Goal: Task Accomplishment & Management: Complete application form

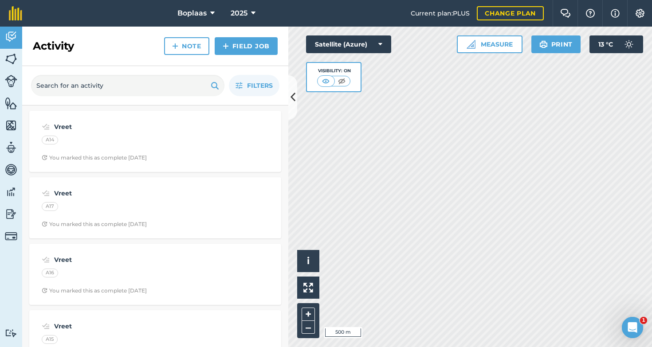
click at [250, 35] on div "Activity Note Field Job" at bounding box center [155, 46] width 266 height 39
click at [241, 48] on link "Field Job" at bounding box center [246, 46] width 63 height 18
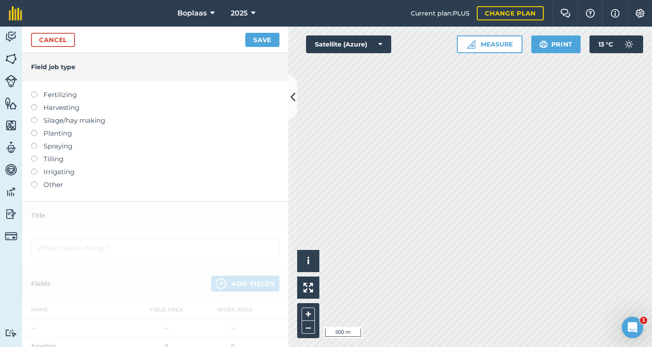
click at [36, 143] on label at bounding box center [37, 143] width 12 height 0
type input "Spraying"
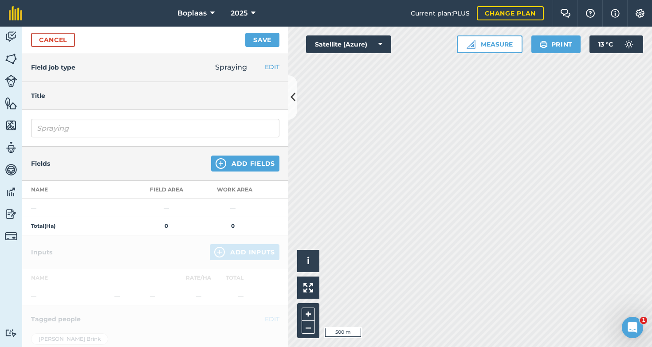
click at [246, 167] on button "Add Fields" at bounding box center [245, 164] width 68 height 16
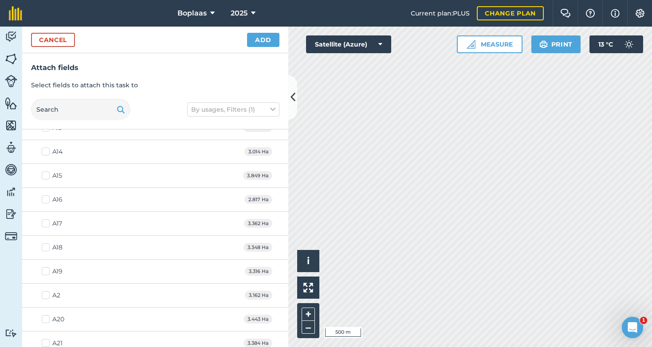
scroll to position [1197, 0]
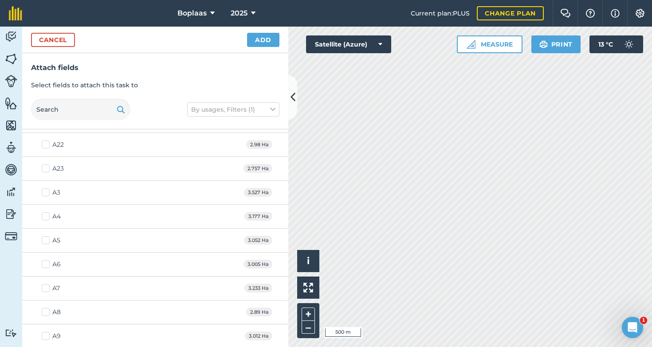
click at [43, 288] on label "A7" at bounding box center [51, 288] width 18 height 9
click at [43, 288] on input "A7" at bounding box center [45, 287] width 6 height 6
checkbox input "true"
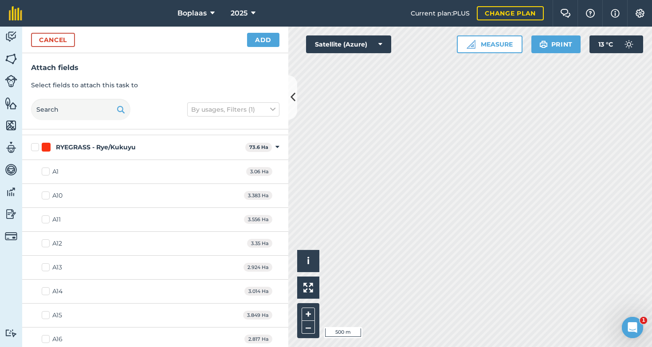
scroll to position [836, 0]
click at [45, 194] on label "A10" at bounding box center [52, 193] width 21 height 9
click at [45, 194] on input "A10" at bounding box center [45, 192] width 6 height 6
checkbox input "true"
click at [49, 217] on label "A11" at bounding box center [51, 217] width 19 height 9
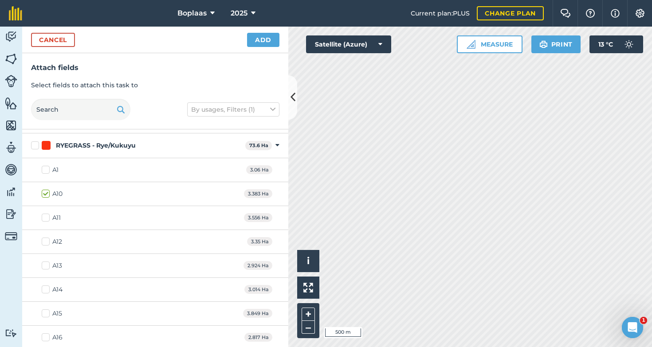
click at [47, 217] on input "A11" at bounding box center [45, 216] width 6 height 6
checkbox input "true"
click at [46, 238] on label "A12" at bounding box center [52, 241] width 20 height 9
click at [46, 238] on input "A12" at bounding box center [45, 240] width 6 height 6
checkbox input "true"
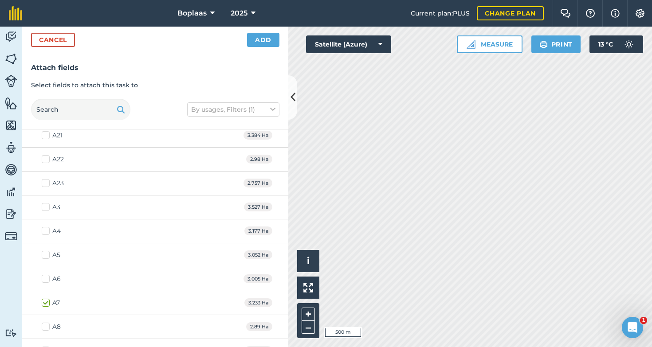
scroll to position [1160, 0]
click at [45, 159] on label "A21" at bounding box center [52, 158] width 21 height 9
click at [45, 159] on input "A21" at bounding box center [45, 157] width 6 height 6
checkbox input "true"
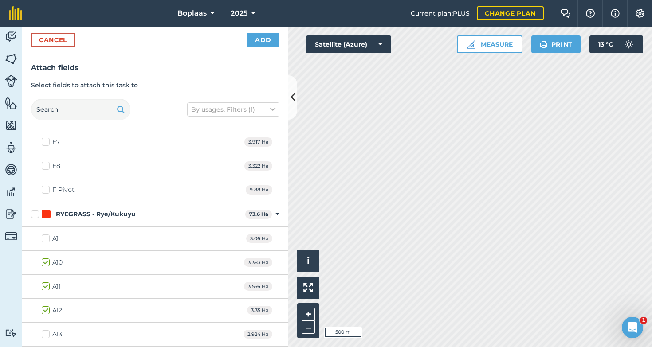
scroll to position [710, 0]
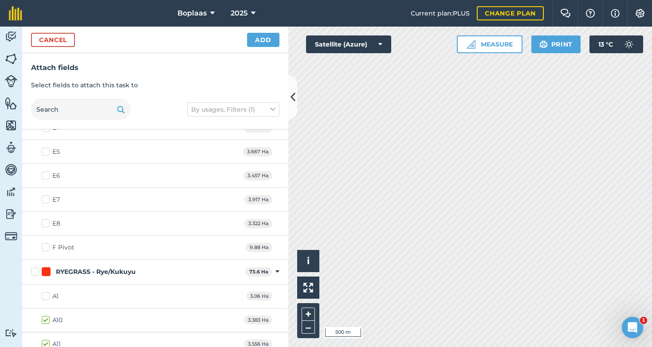
drag, startPoint x: 48, startPoint y: 221, endPoint x: 84, endPoint y: 220, distance: 36.4
click at [48, 221] on label "E8" at bounding box center [51, 223] width 19 height 9
click at [47, 221] on input "E8" at bounding box center [45, 222] width 6 height 6
checkbox input "true"
click at [256, 38] on button "Add" at bounding box center [263, 40] width 32 height 14
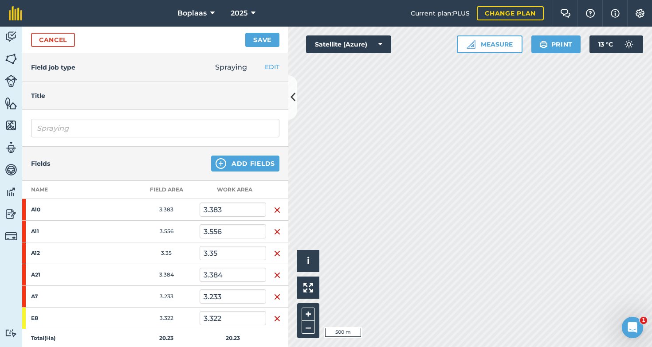
scroll to position [211, 0]
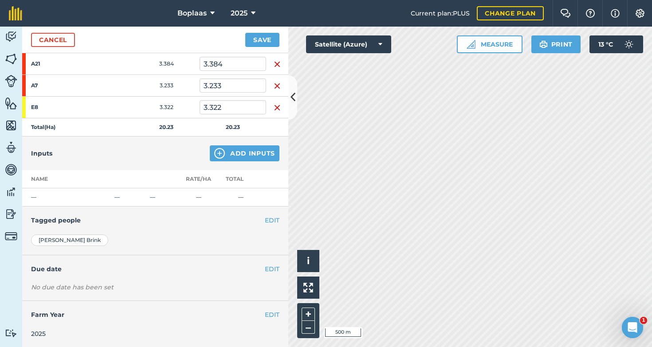
click at [230, 152] on button "Add Inputs" at bounding box center [245, 154] width 70 height 16
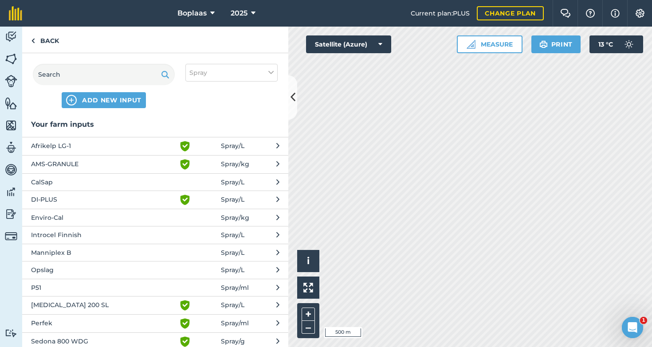
click at [74, 287] on span "P51" at bounding box center [103, 288] width 145 height 10
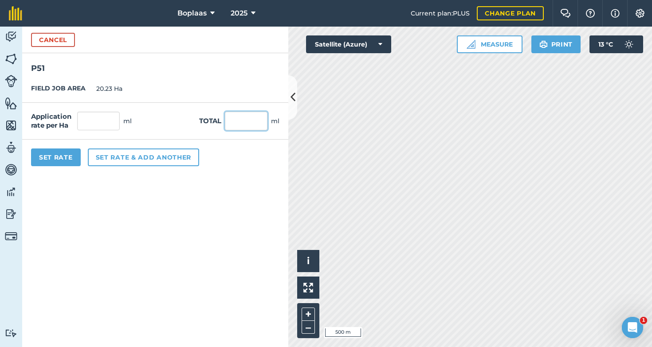
click at [245, 125] on input "text" at bounding box center [246, 121] width 43 height 19
type input "9000"
type input "444.884"
type input "9,000"
click at [217, 174] on div "Set Rate Set rate & add another" at bounding box center [155, 157] width 266 height 35
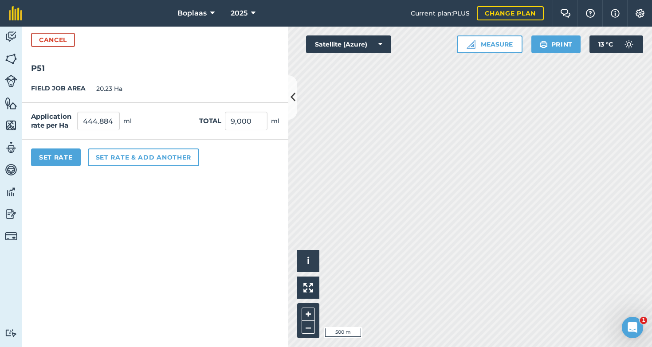
click at [143, 157] on button "Set rate & add another" at bounding box center [143, 158] width 111 height 18
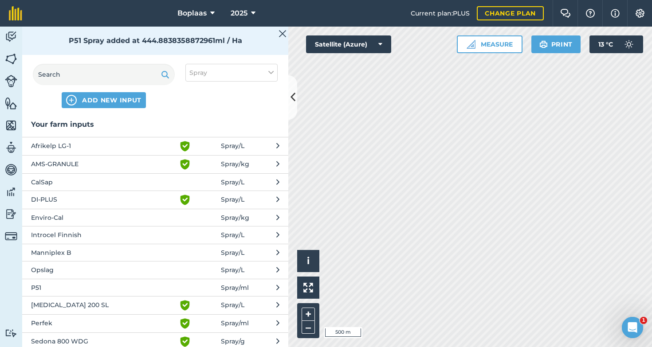
click at [72, 152] on button "Afrikelp LG-1 Green shield with white tick Spray / L" at bounding box center [155, 146] width 266 height 18
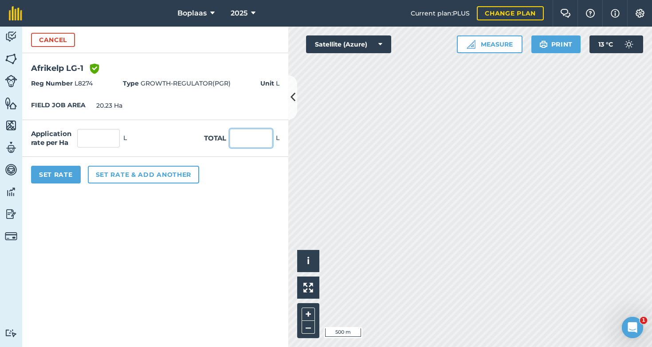
click at [240, 142] on input "text" at bounding box center [251, 138] width 43 height 19
type input "37.5"
type input "1.854"
click at [190, 246] on form "Cancel Afrikelp LG-1 Green shield with white tick Reg Number L8274 Type GROWTH-…" at bounding box center [155, 187] width 266 height 321
click at [161, 175] on button "Set rate & add another" at bounding box center [143, 175] width 111 height 18
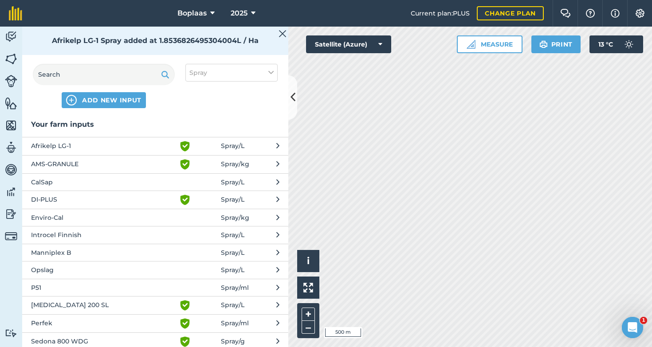
click at [65, 235] on span "Introcel Finnish" at bounding box center [103, 235] width 145 height 10
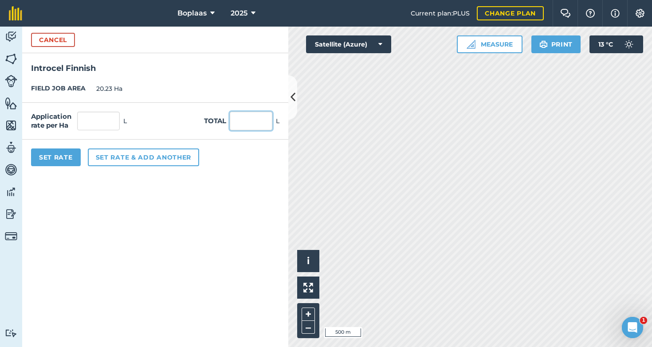
click at [252, 122] on input "text" at bounding box center [251, 121] width 43 height 19
type input "37.5"
type input "1.854"
click at [175, 236] on form "Cancel Introcel Finnish FIELD JOB AREA 20.23 Ha Application rate per Ha 1.854 L…" at bounding box center [155, 187] width 266 height 321
click at [157, 158] on button "Set rate & add another" at bounding box center [143, 158] width 111 height 18
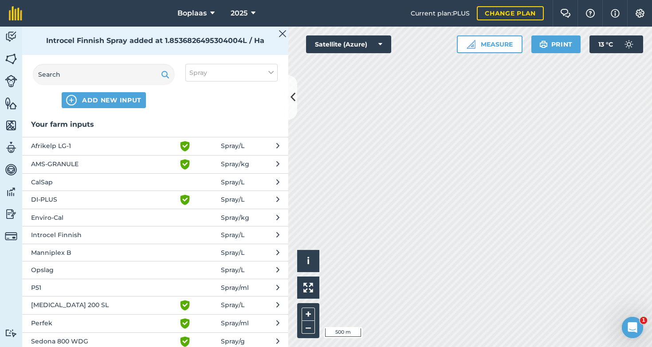
click at [64, 252] on span "Manniplex B" at bounding box center [103, 253] width 145 height 10
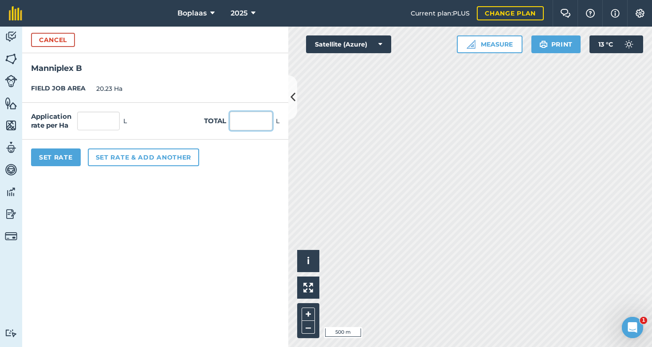
click at [240, 125] on input "text" at bounding box center [251, 121] width 43 height 19
type input "18.7"
type input "0.924"
click at [141, 202] on form "Cancel Manniplex B FIELD JOB AREA 20.23 Ha Application rate per Ha 0.924 L Tota…" at bounding box center [155, 187] width 266 height 321
click at [59, 156] on button "Set Rate" at bounding box center [56, 158] width 50 height 18
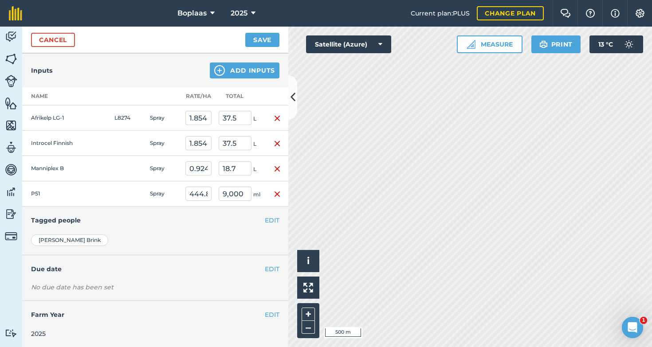
scroll to position [0, 0]
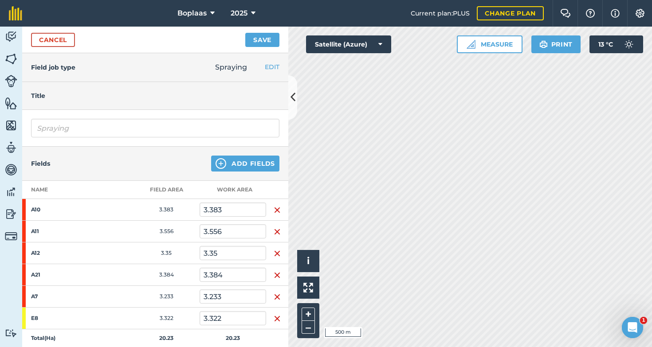
click at [266, 39] on button "Save" at bounding box center [262, 40] width 34 height 14
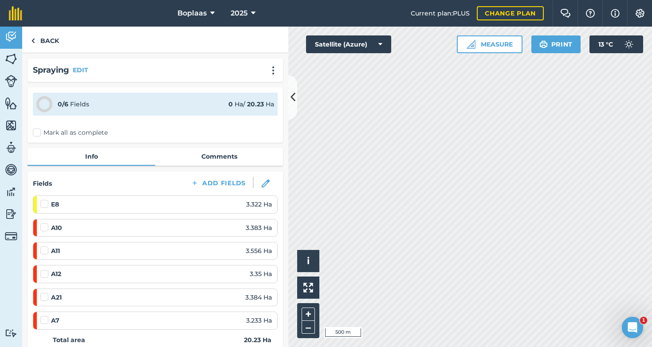
click at [40, 132] on label "Mark all as complete" at bounding box center [70, 132] width 75 height 9
click at [39, 132] on input "Mark all as complete" at bounding box center [36, 131] width 6 height 6
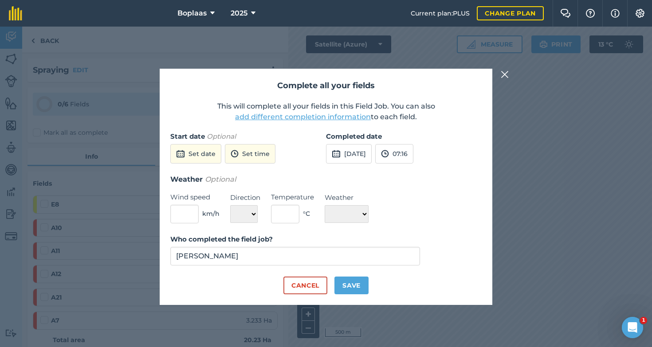
click at [355, 151] on button "[DATE]" at bounding box center [349, 154] width 46 height 20
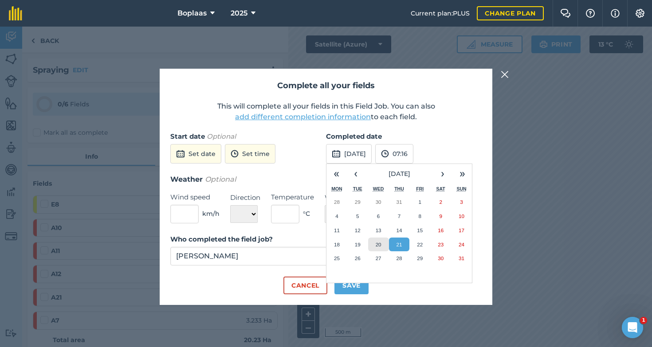
click at [383, 243] on button "20" at bounding box center [378, 245] width 21 height 14
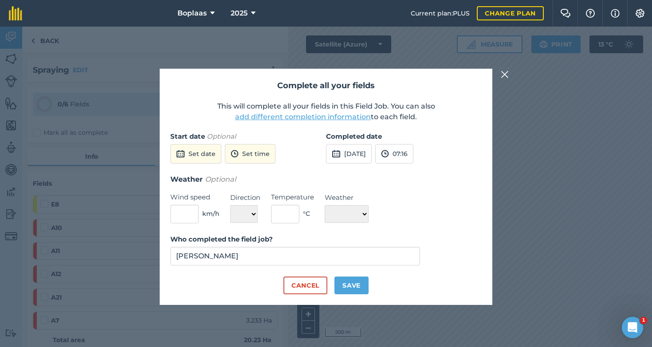
click at [357, 283] on button "Save" at bounding box center [352, 286] width 34 height 18
checkbox input "true"
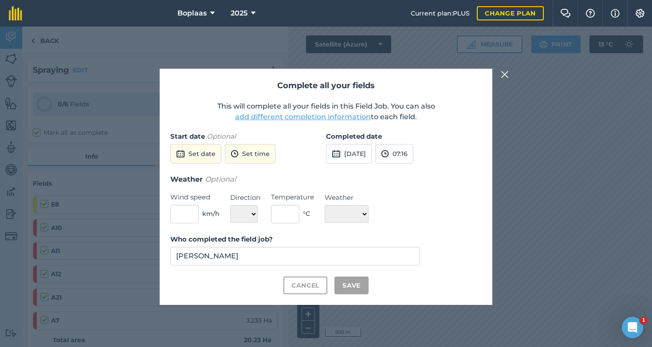
checkbox input "true"
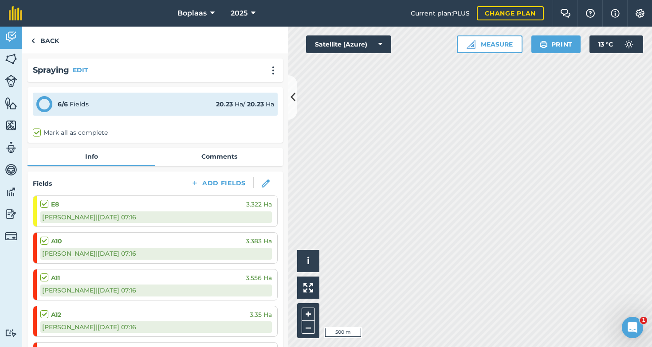
click at [10, 39] on img at bounding box center [11, 36] width 12 height 13
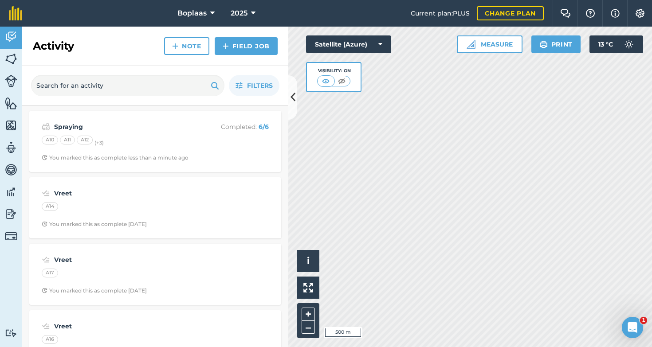
click at [6, 56] on img at bounding box center [11, 58] width 12 height 13
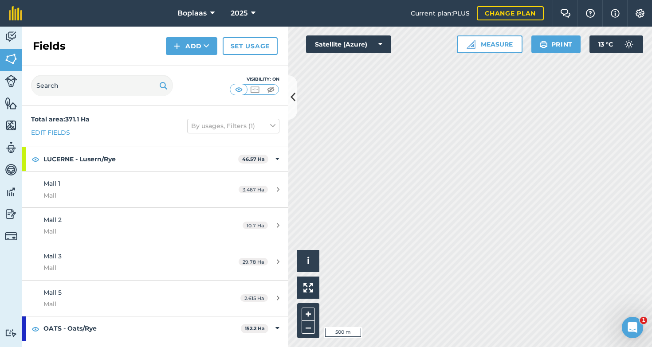
click at [11, 211] on img at bounding box center [11, 214] width 12 height 13
